Goal: Transaction & Acquisition: Purchase product/service

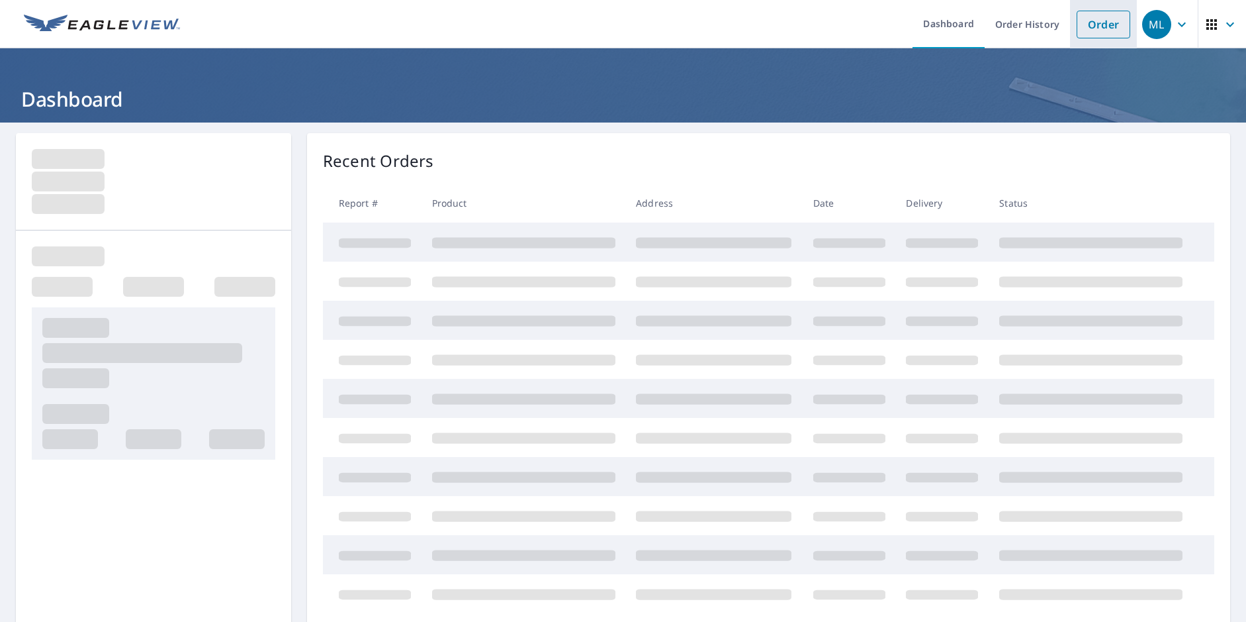
click at [1100, 19] on link "Order" at bounding box center [1104, 25] width 54 height 28
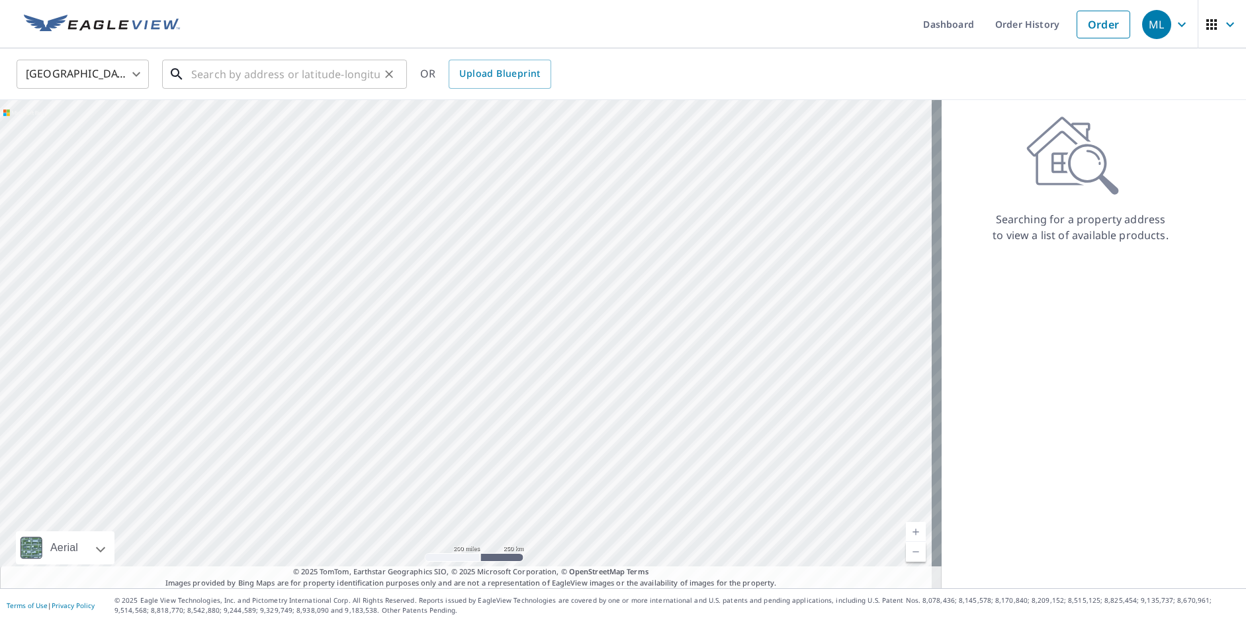
click at [295, 75] on input "text" at bounding box center [285, 74] width 189 height 37
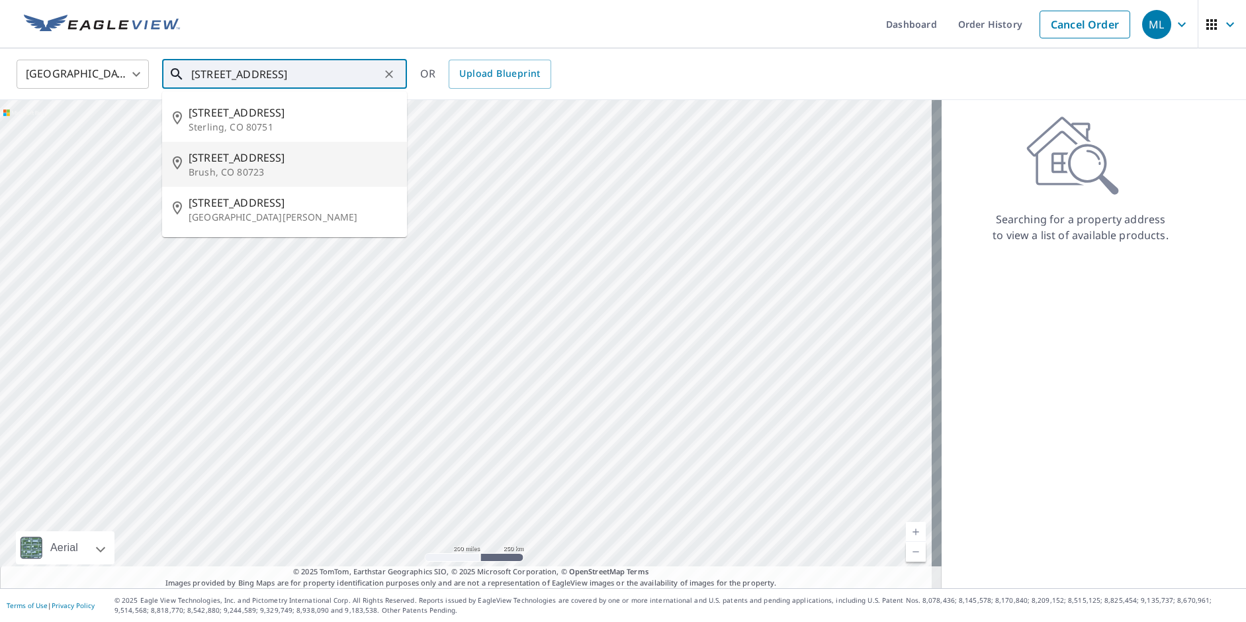
click at [201, 162] on span "[STREET_ADDRESS]" at bounding box center [293, 158] width 208 height 16
type input "[STREET_ADDRESS]"
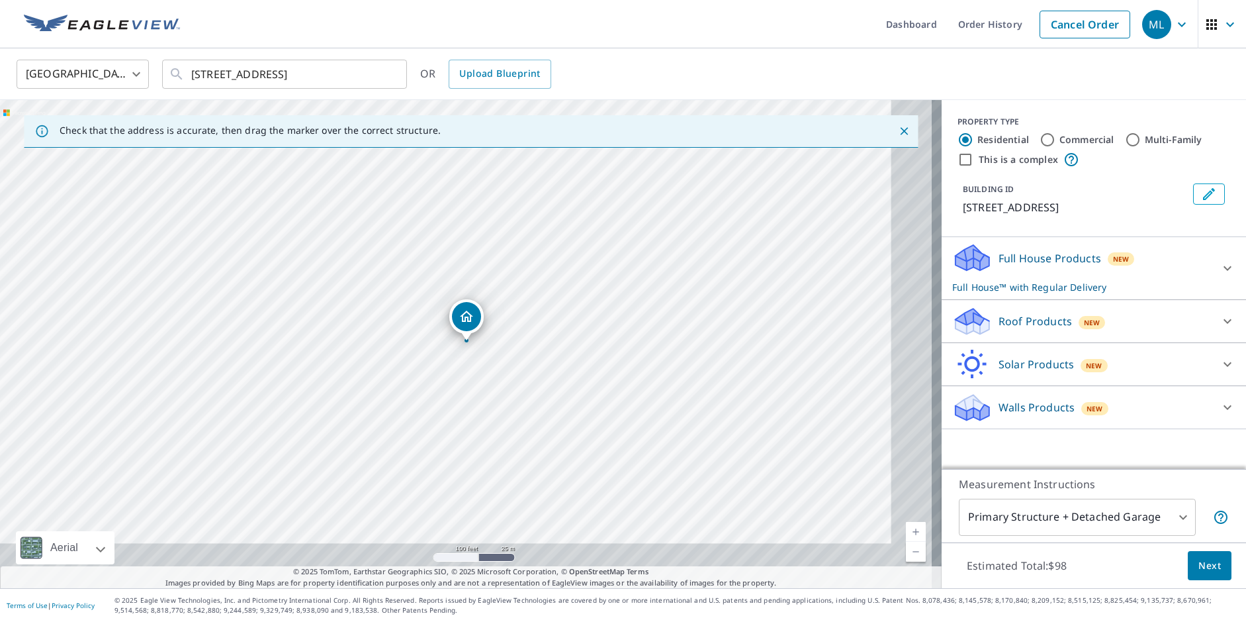
click at [569, 344] on div "[STREET_ADDRESS]" at bounding box center [471, 344] width 942 height 488
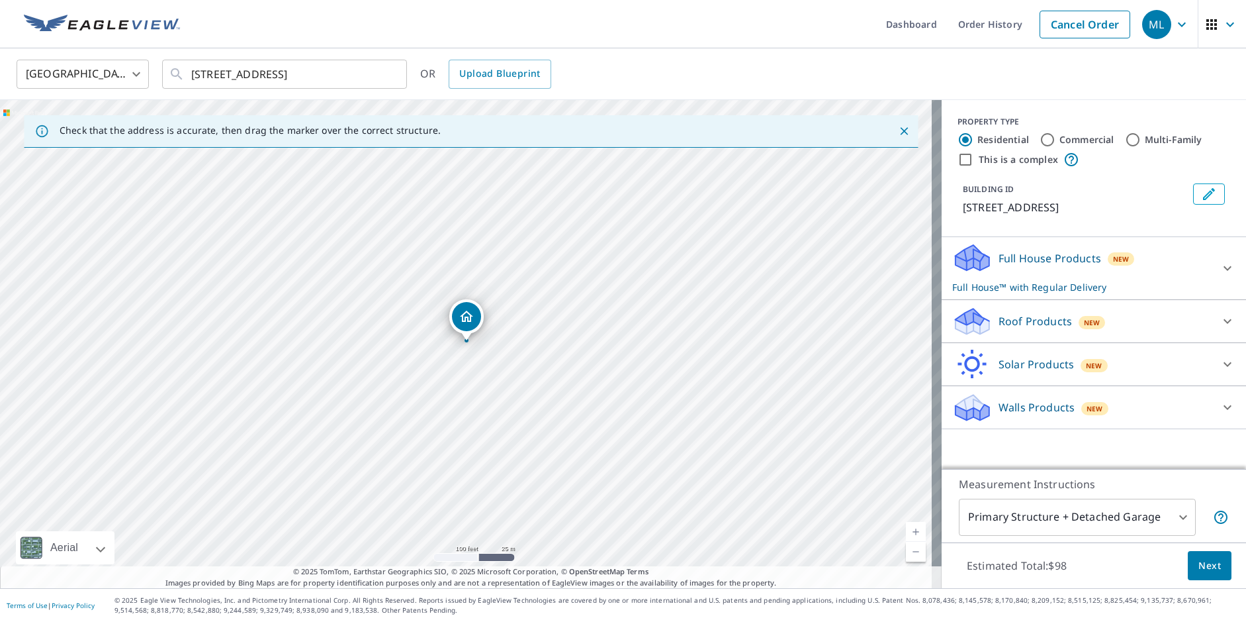
click at [906, 528] on link "Current Level 18, Zoom In" at bounding box center [916, 532] width 20 height 20
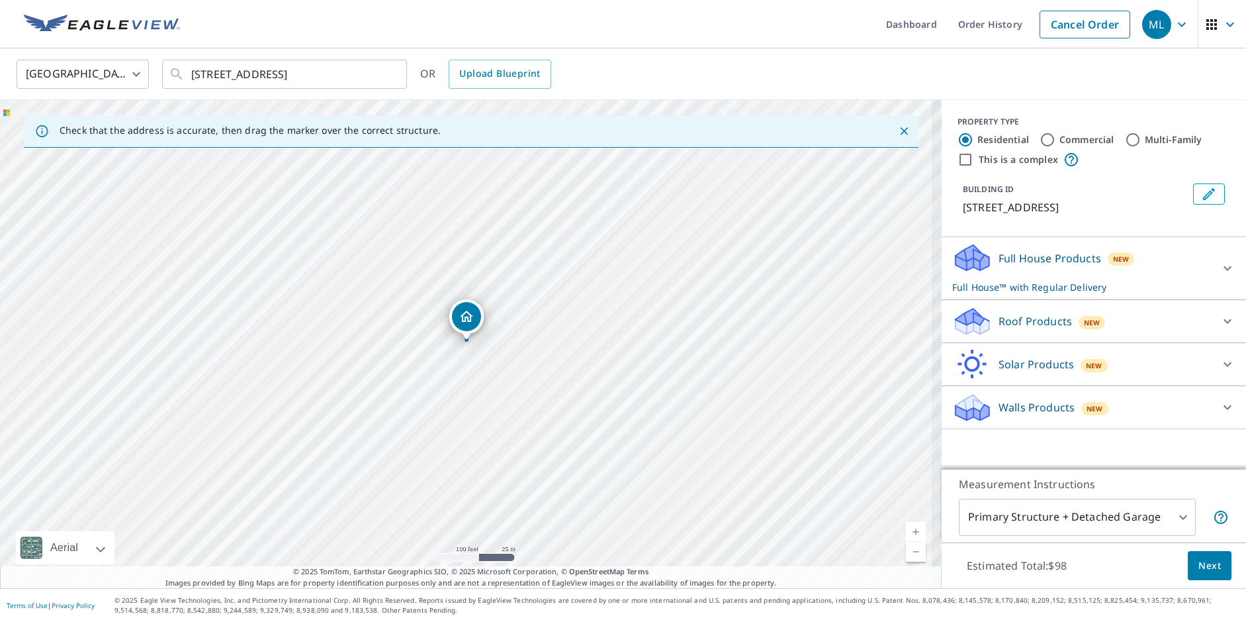
click at [906, 528] on link "Current Level 18, Zoom In" at bounding box center [916, 532] width 20 height 20
click at [906, 528] on link "Current Level 18.774862201924734, Zoom In Disabled" at bounding box center [916, 532] width 20 height 20
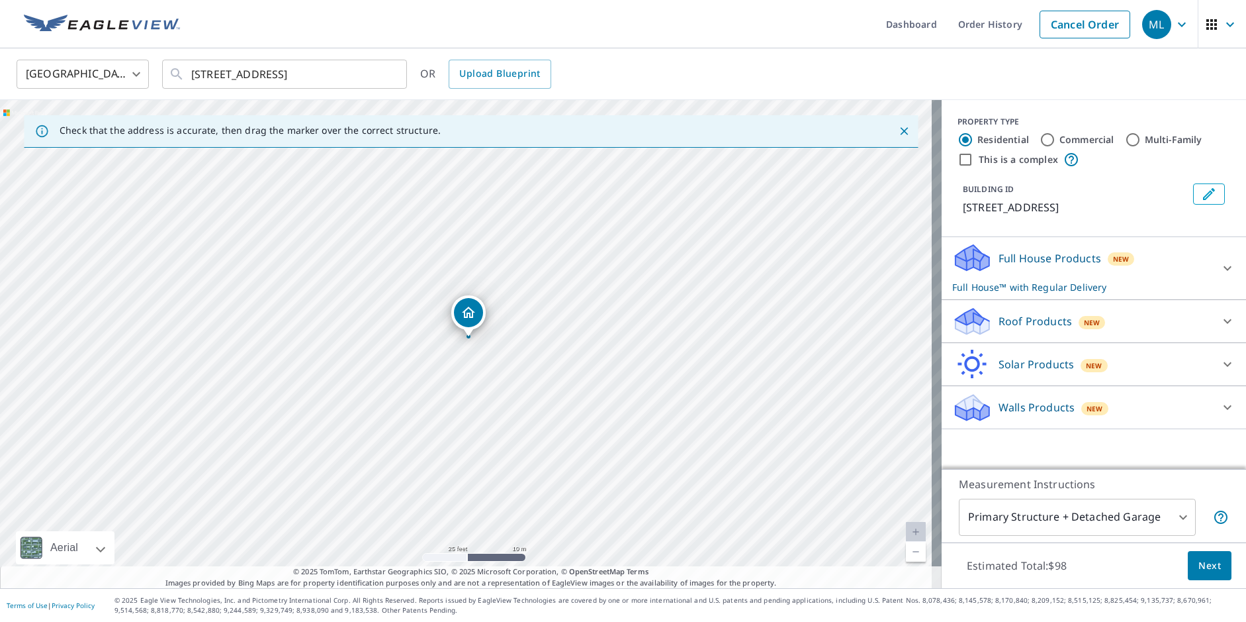
click at [906, 528] on link "Current Level 20, Zoom In Disabled" at bounding box center [916, 532] width 20 height 20
drag, startPoint x: 470, startPoint y: 474, endPoint x: 445, endPoint y: 481, distance: 26.2
click at [445, 481] on div "[STREET_ADDRESS]" at bounding box center [471, 344] width 942 height 488
drag, startPoint x: 610, startPoint y: 414, endPoint x: 962, endPoint y: 393, distance: 352.8
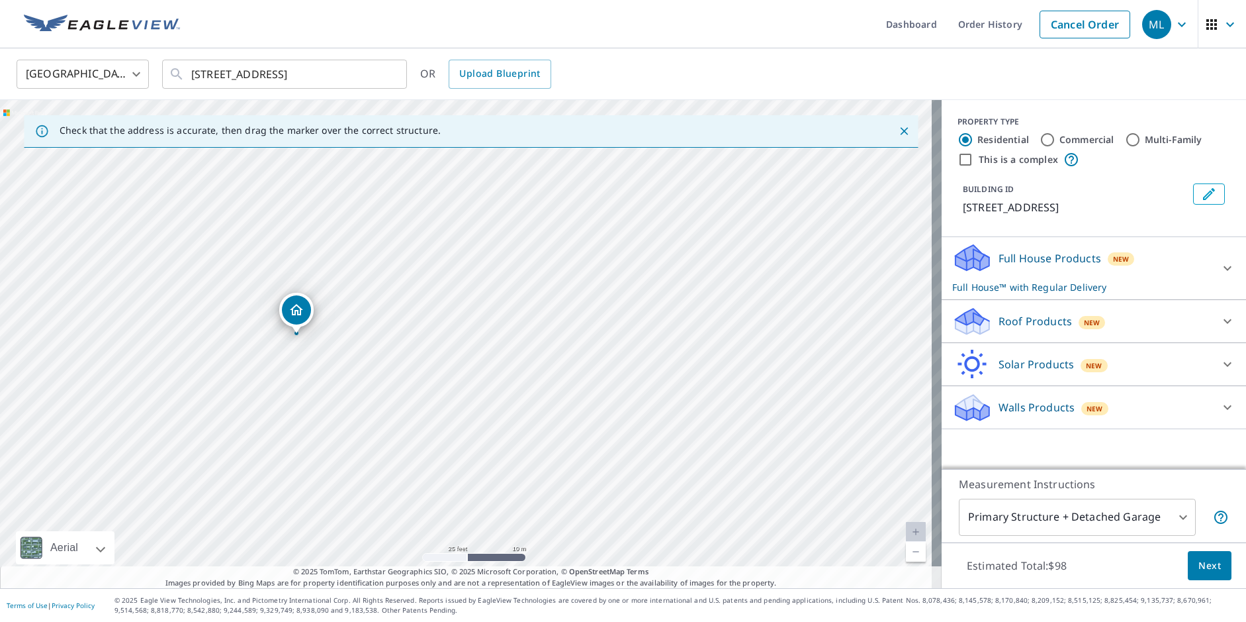
click at [962, 393] on div "Check that the address is accurate, then drag the marker over the correct struc…" at bounding box center [623, 344] width 1246 height 488
drag, startPoint x: 380, startPoint y: 399, endPoint x: 753, endPoint y: 397, distance: 372.7
click at [726, 397] on div "[STREET_ADDRESS]" at bounding box center [471, 344] width 942 height 488
drag, startPoint x: 235, startPoint y: 393, endPoint x: 742, endPoint y: 414, distance: 507.5
click at [742, 414] on div "[STREET_ADDRESS]" at bounding box center [471, 344] width 942 height 488
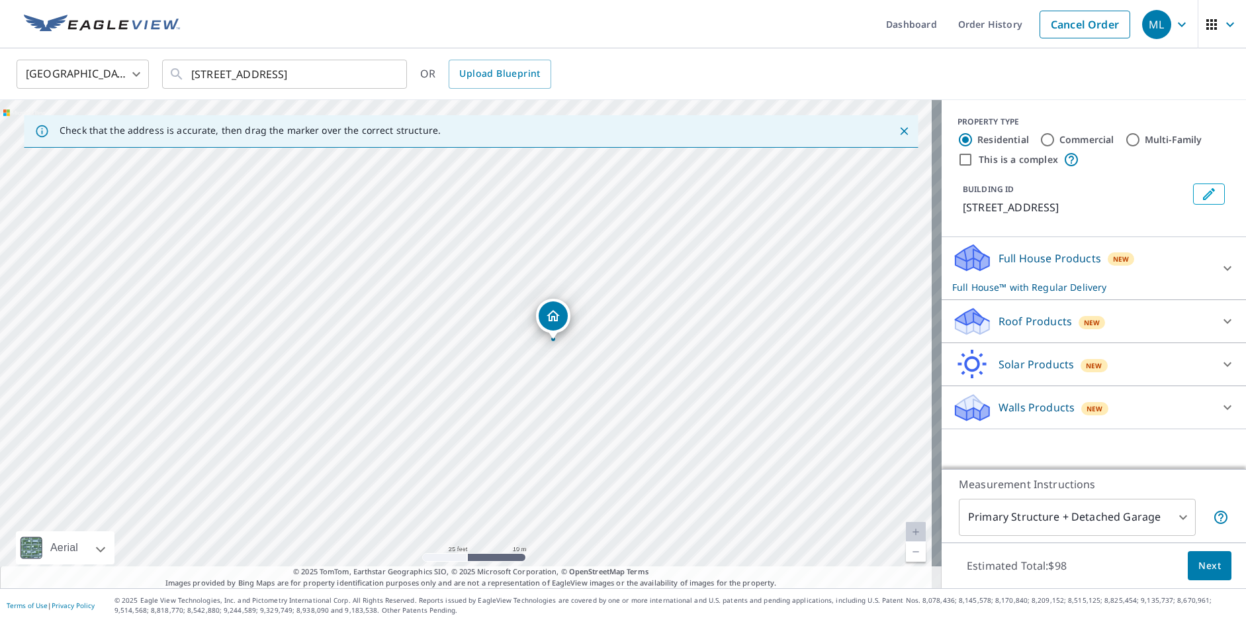
drag, startPoint x: 556, startPoint y: 388, endPoint x: 530, endPoint y: 387, distance: 26.5
click at [530, 387] on div "[STREET_ADDRESS]" at bounding box center [471, 344] width 942 height 488
click at [906, 556] on link "Current Level 20, Zoom Out" at bounding box center [916, 551] width 20 height 20
click at [911, 526] on link "Current Level 20, Zoom In Disabled" at bounding box center [916, 532] width 20 height 20
click at [906, 533] on link "Current Level 20, Zoom In Disabled" at bounding box center [916, 532] width 20 height 20
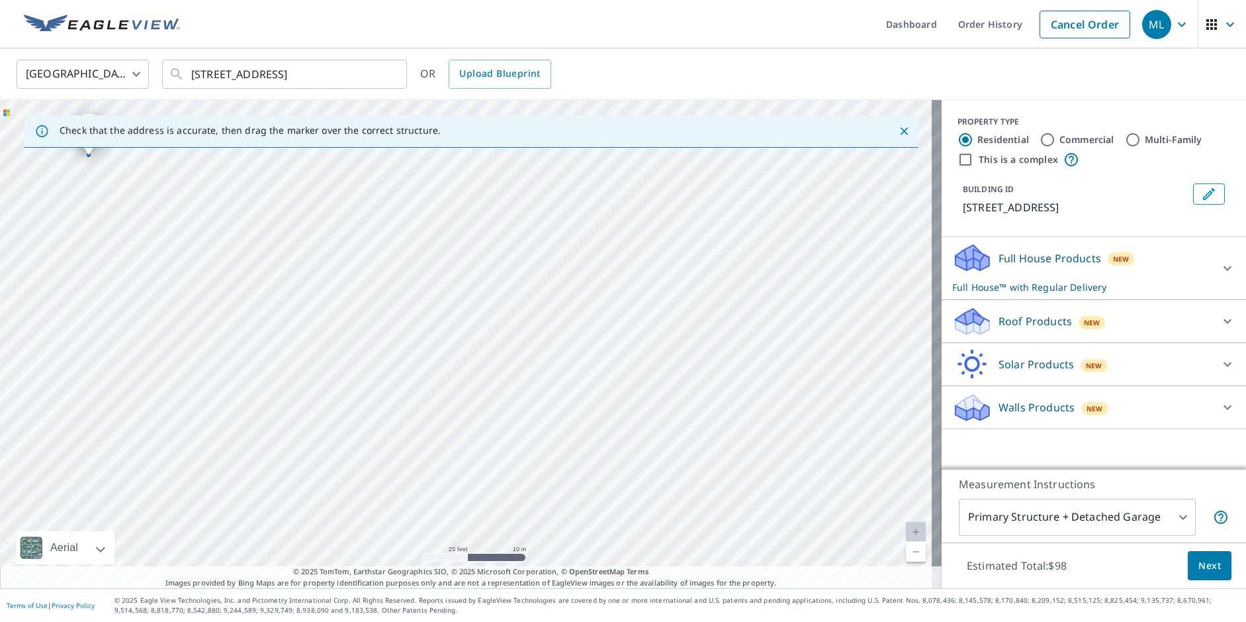
click at [906, 533] on link "Current Level 20, Zoom In Disabled" at bounding box center [916, 532] width 20 height 20
drag, startPoint x: 263, startPoint y: 256, endPoint x: 665, endPoint y: 407, distance: 429.8
click at [665, 407] on div "[STREET_ADDRESS]" at bounding box center [471, 344] width 942 height 488
click at [1017, 324] on p "Roof Products" at bounding box center [1035, 321] width 73 height 16
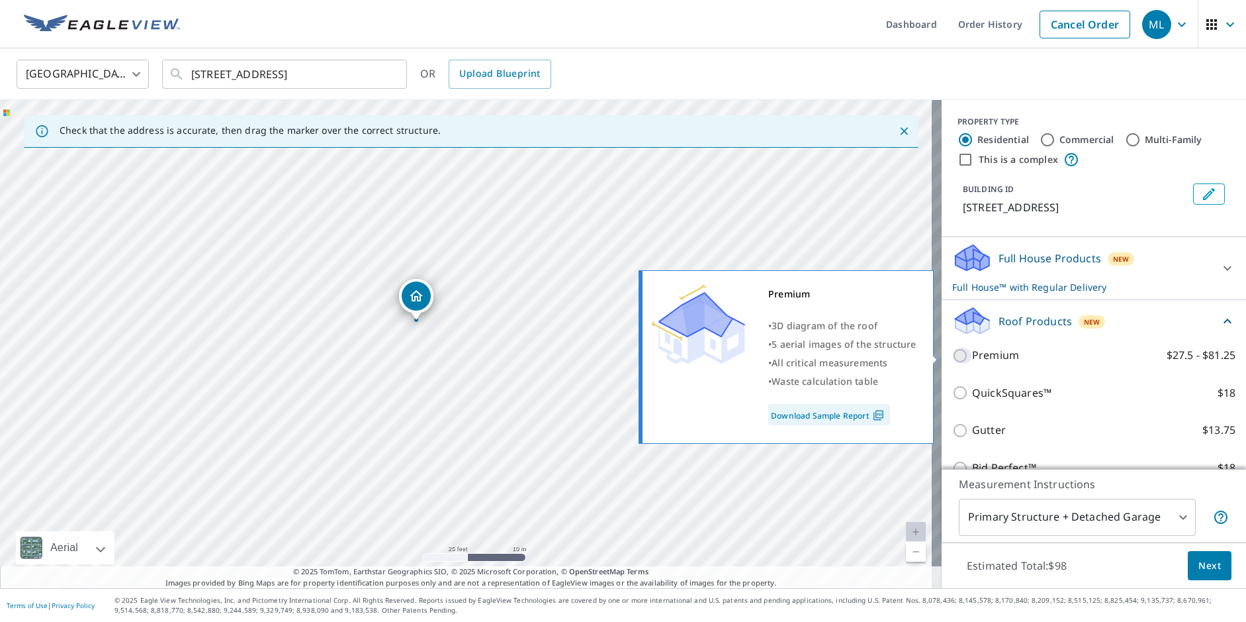
click at [956, 356] on input "Premium $27.5 - $81.25" at bounding box center [963, 356] width 20 height 16
checkbox input "true"
checkbox input "false"
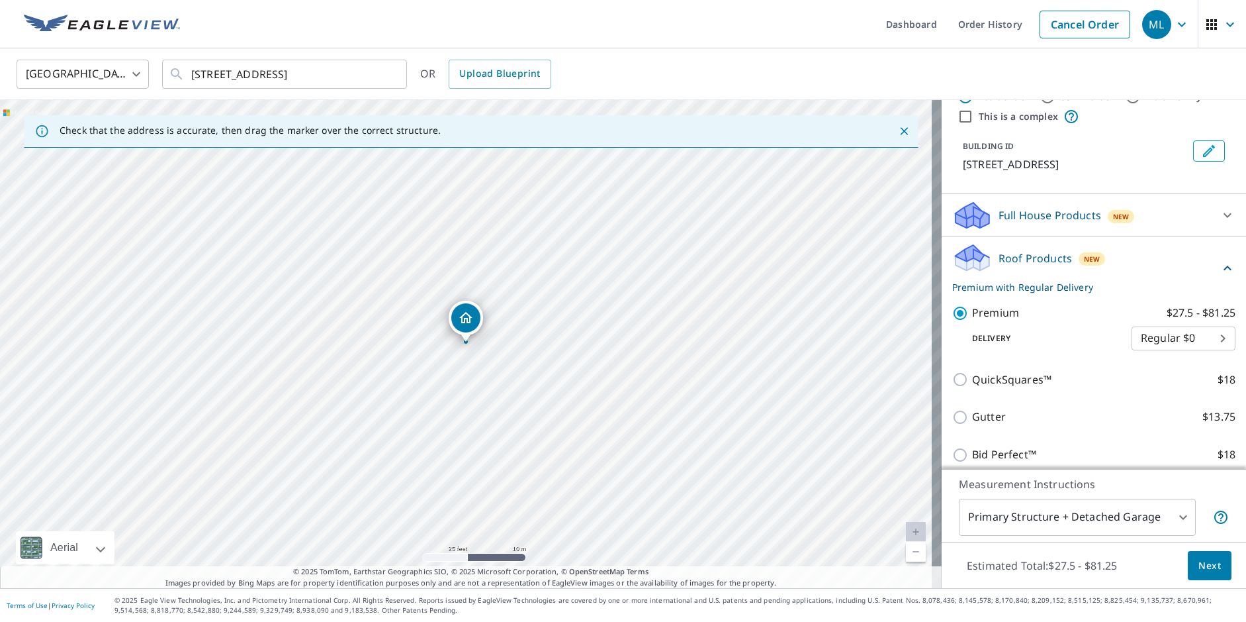
scroll to position [66, 0]
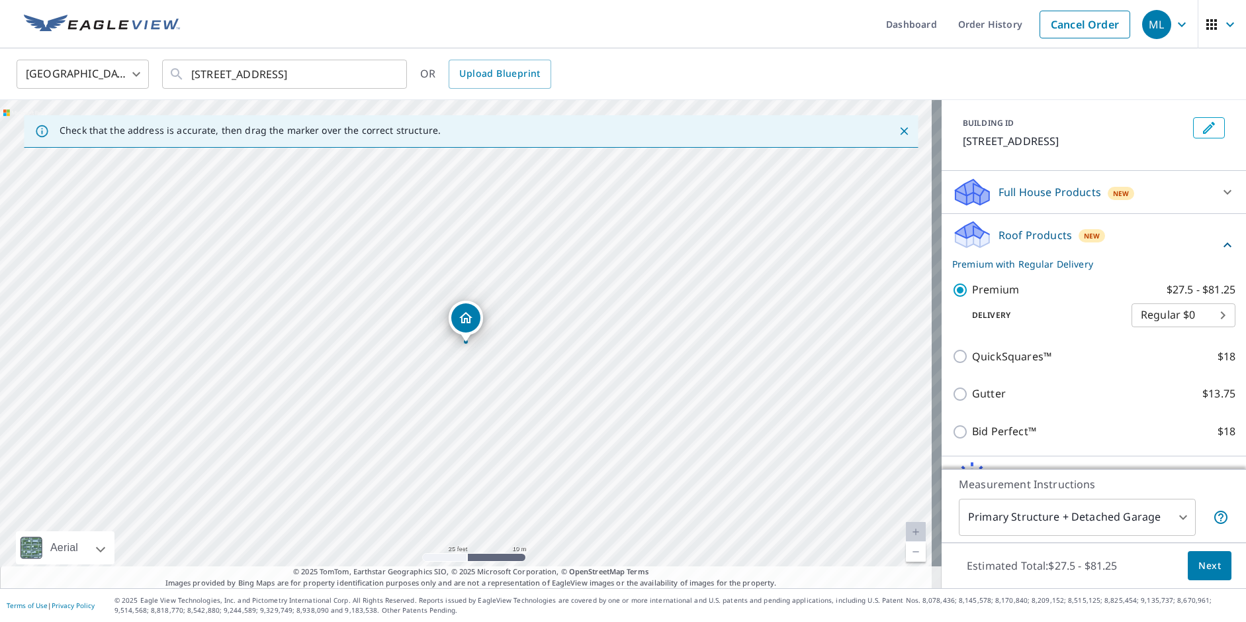
click at [1208, 563] on span "Next" at bounding box center [1210, 565] width 23 height 17
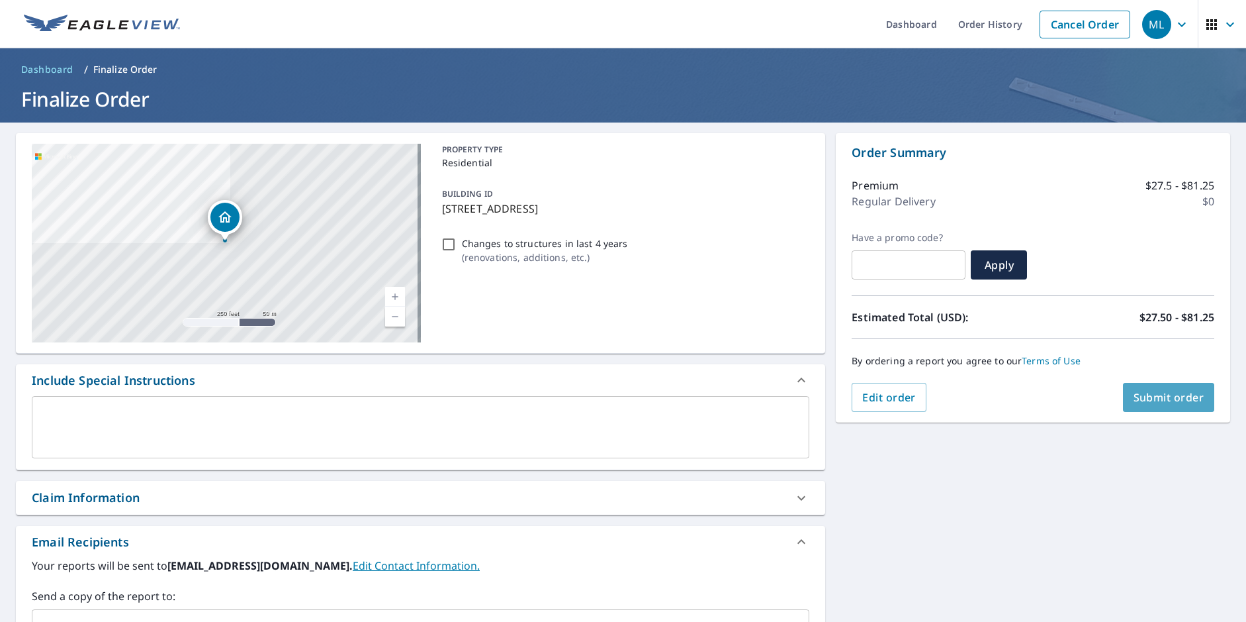
click at [1166, 398] on span "Submit order" at bounding box center [1169, 397] width 71 height 15
